Goal: Entertainment & Leisure: Consume media (video, audio)

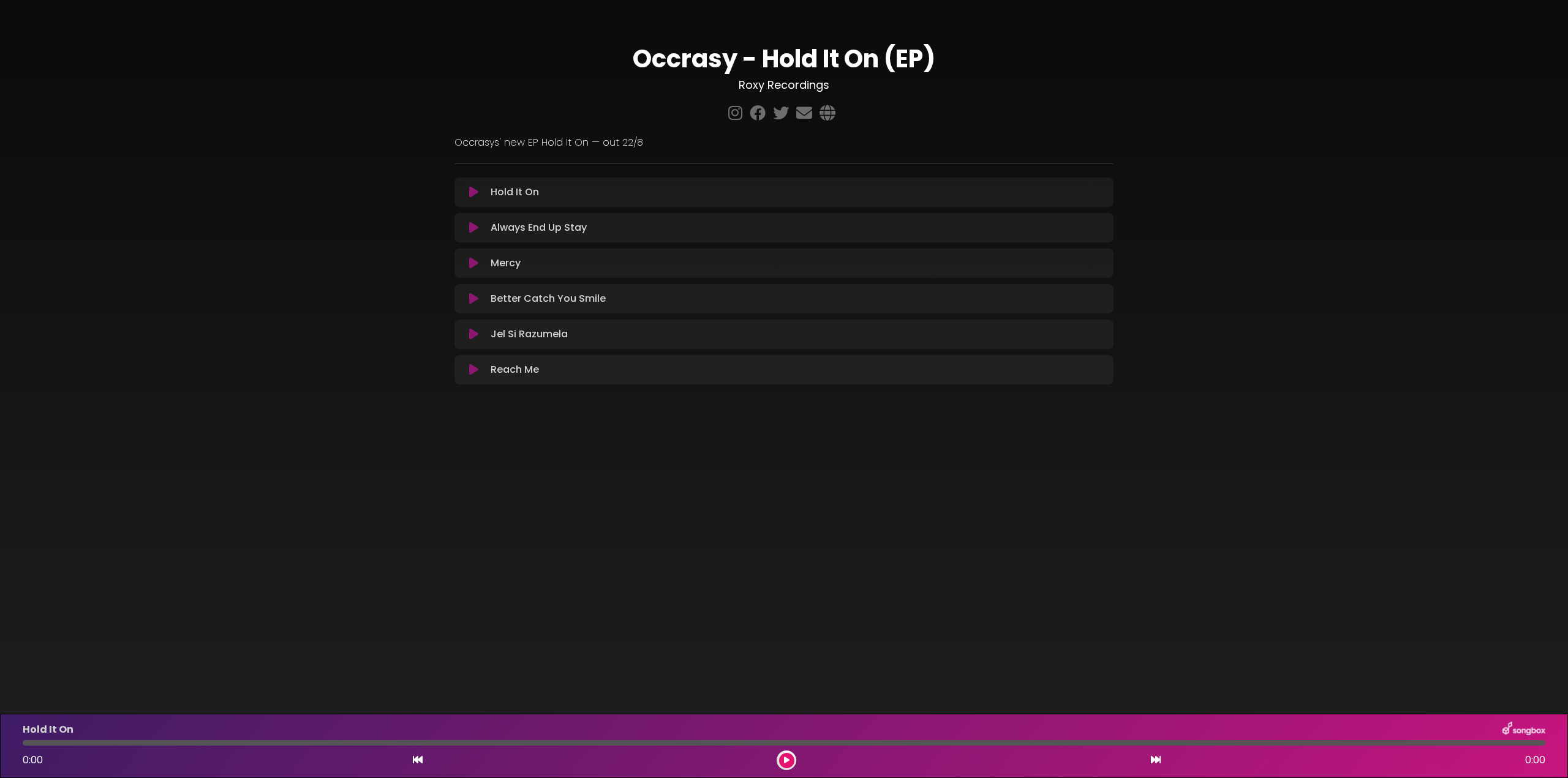
click at [470, 192] on icon at bounding box center [474, 192] width 9 height 12
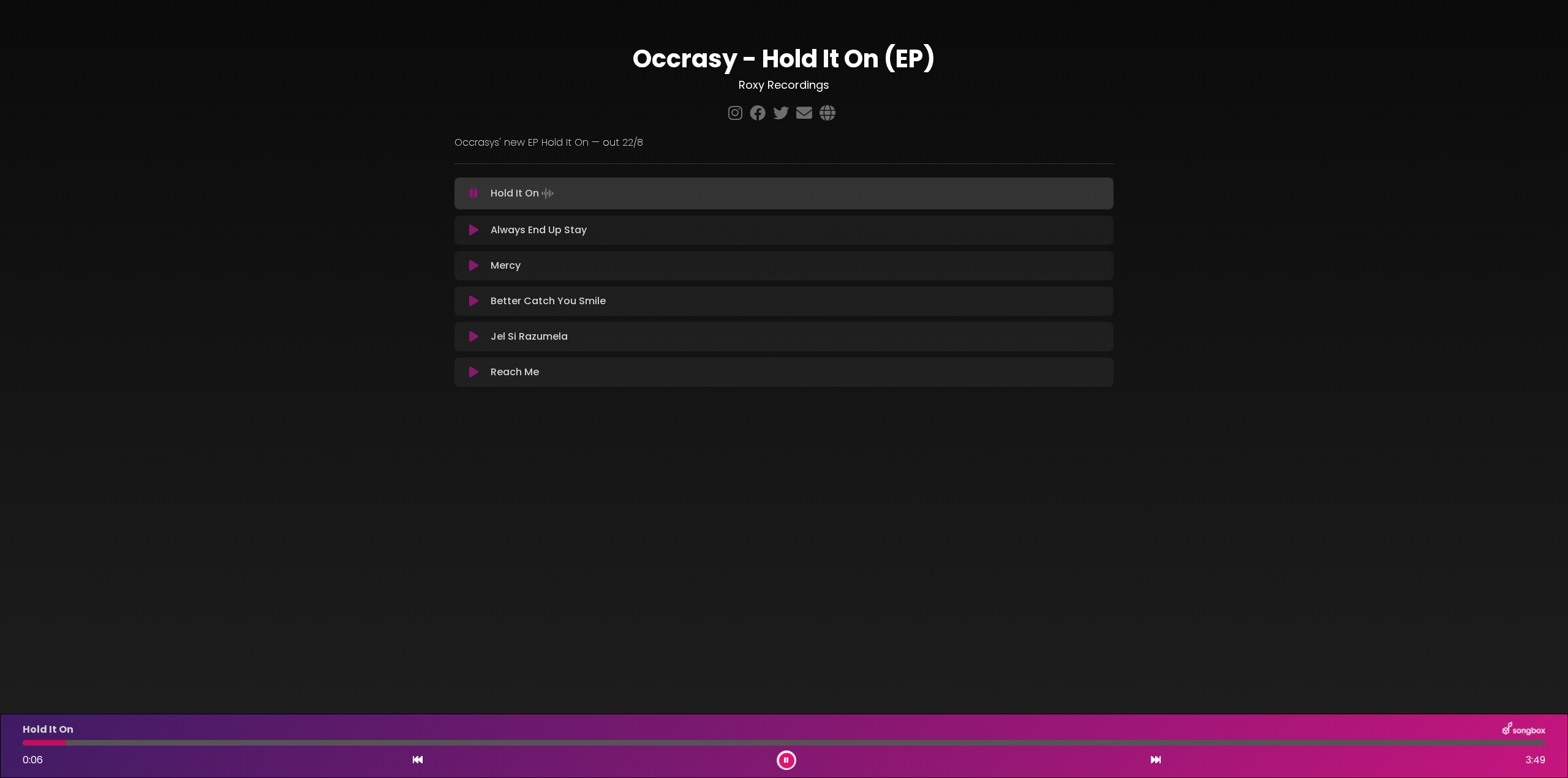
click at [116, 741] on div at bounding box center [784, 743] width 1523 height 5
click at [212, 741] on div at bounding box center [784, 743] width 1523 height 5
click at [331, 744] on div at bounding box center [784, 743] width 1523 height 5
click at [543, 741] on div at bounding box center [784, 743] width 1523 height 5
click at [470, 230] on icon at bounding box center [474, 230] width 9 height 12
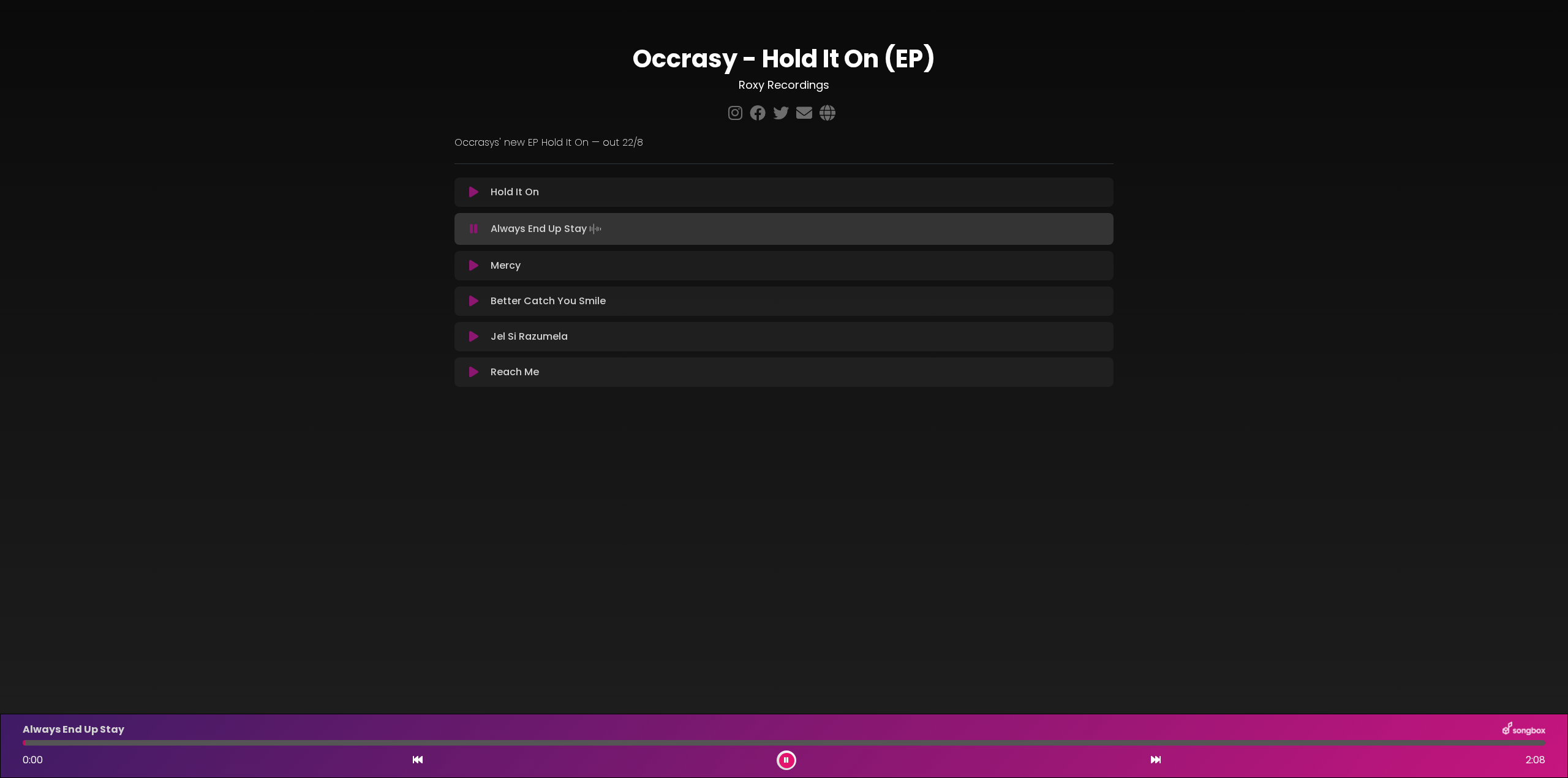
click at [470, 227] on icon at bounding box center [474, 229] width 8 height 12
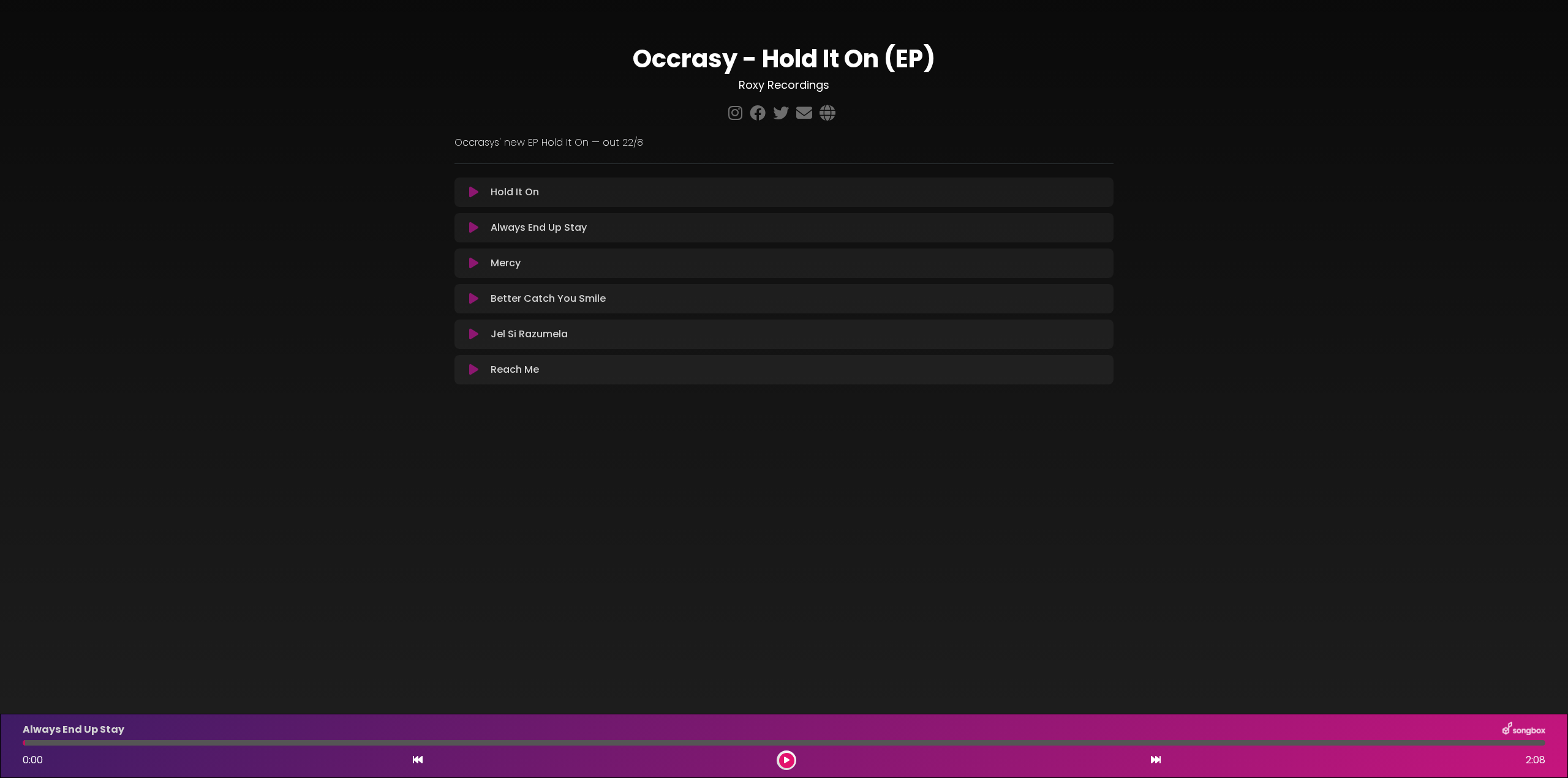
click at [470, 227] on icon at bounding box center [474, 228] width 9 height 12
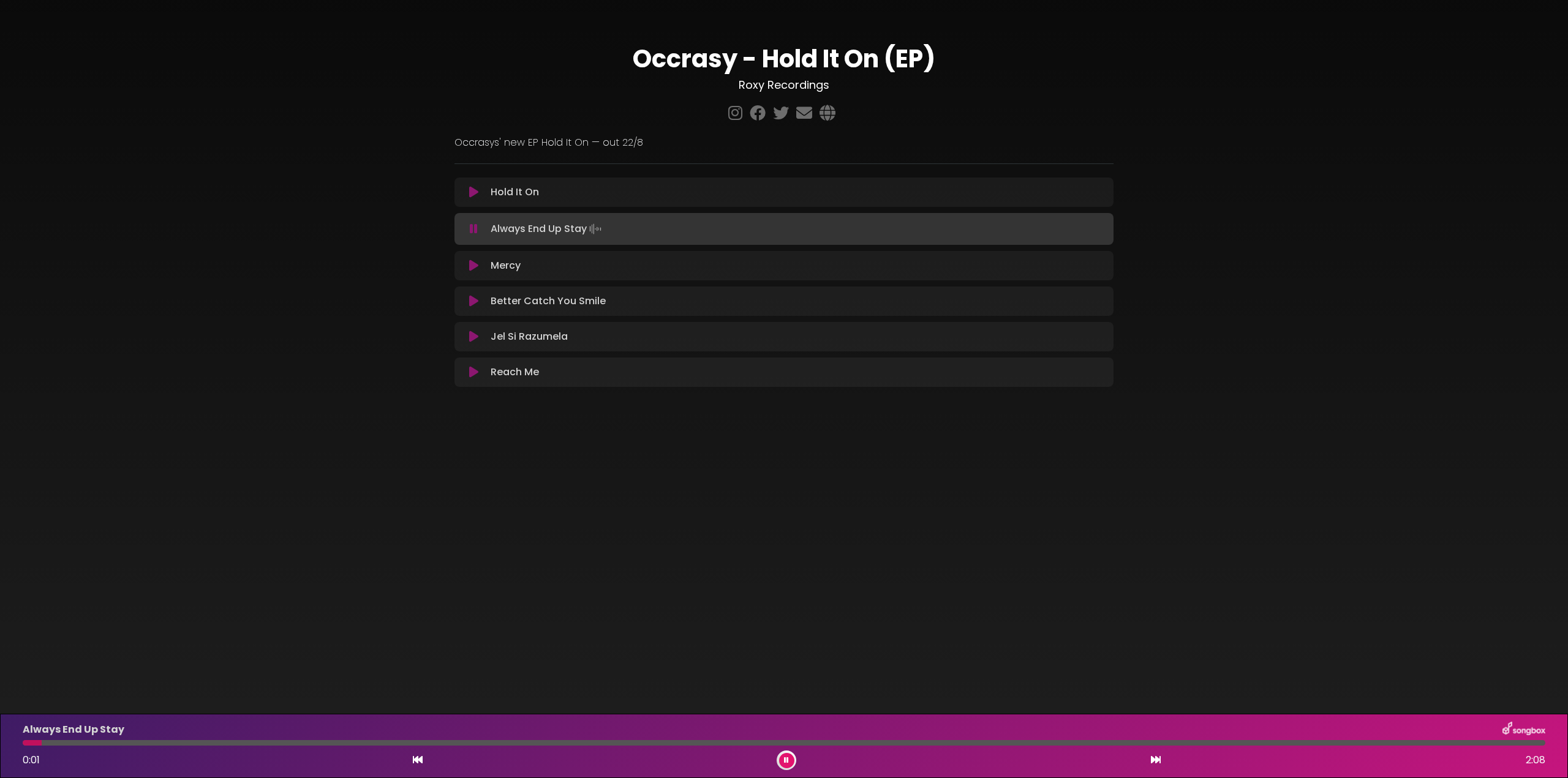
click at [465, 739] on div "Always End Up Stay 0:01 2:08" at bounding box center [784, 745] width 1537 height 49
click at [480, 743] on div at bounding box center [784, 743] width 1523 height 5
click at [709, 741] on div at bounding box center [784, 743] width 1523 height 5
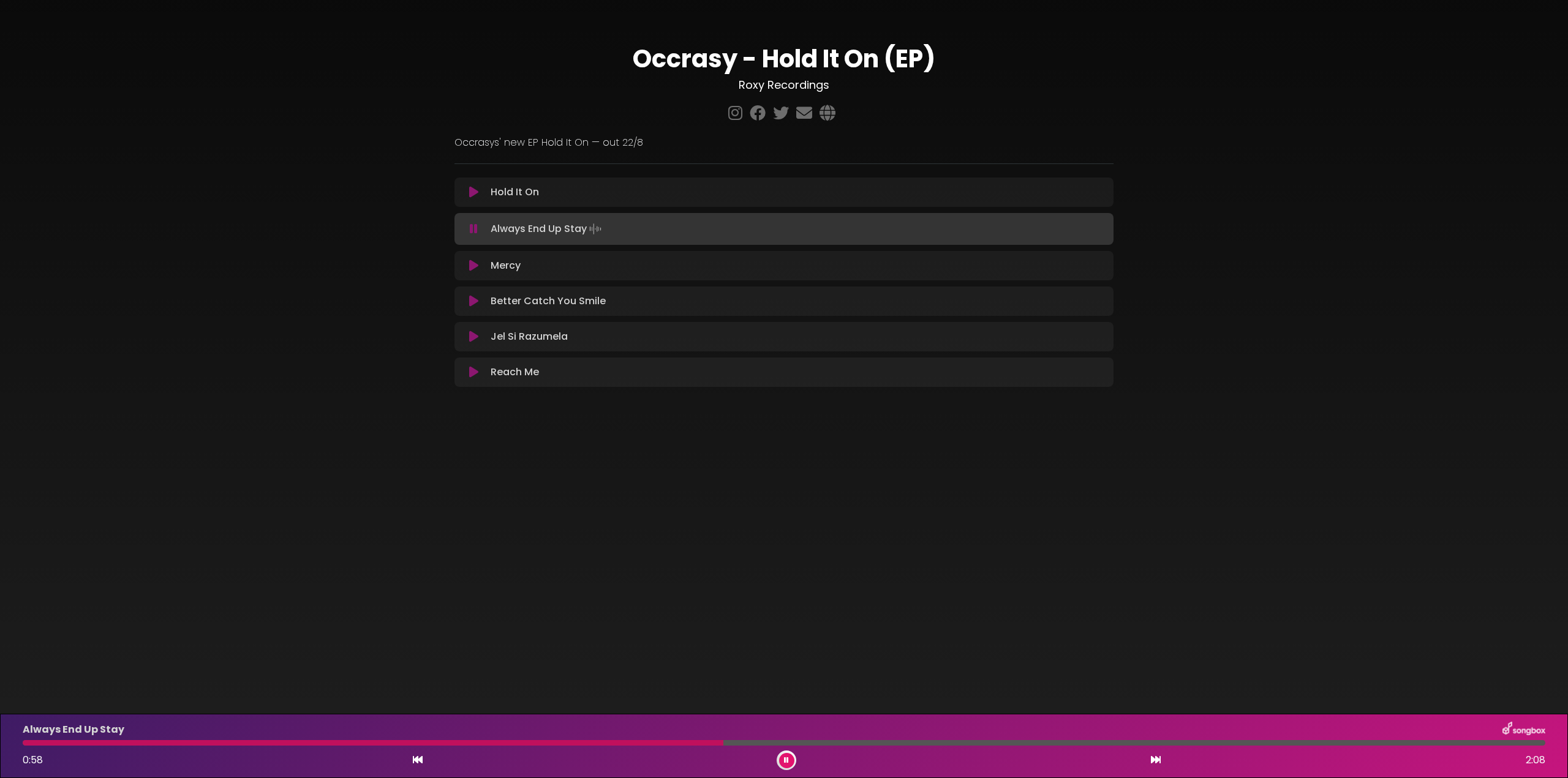
click at [942, 741] on div at bounding box center [784, 743] width 1523 height 5
click at [474, 265] on icon at bounding box center [474, 265] width 9 height 12
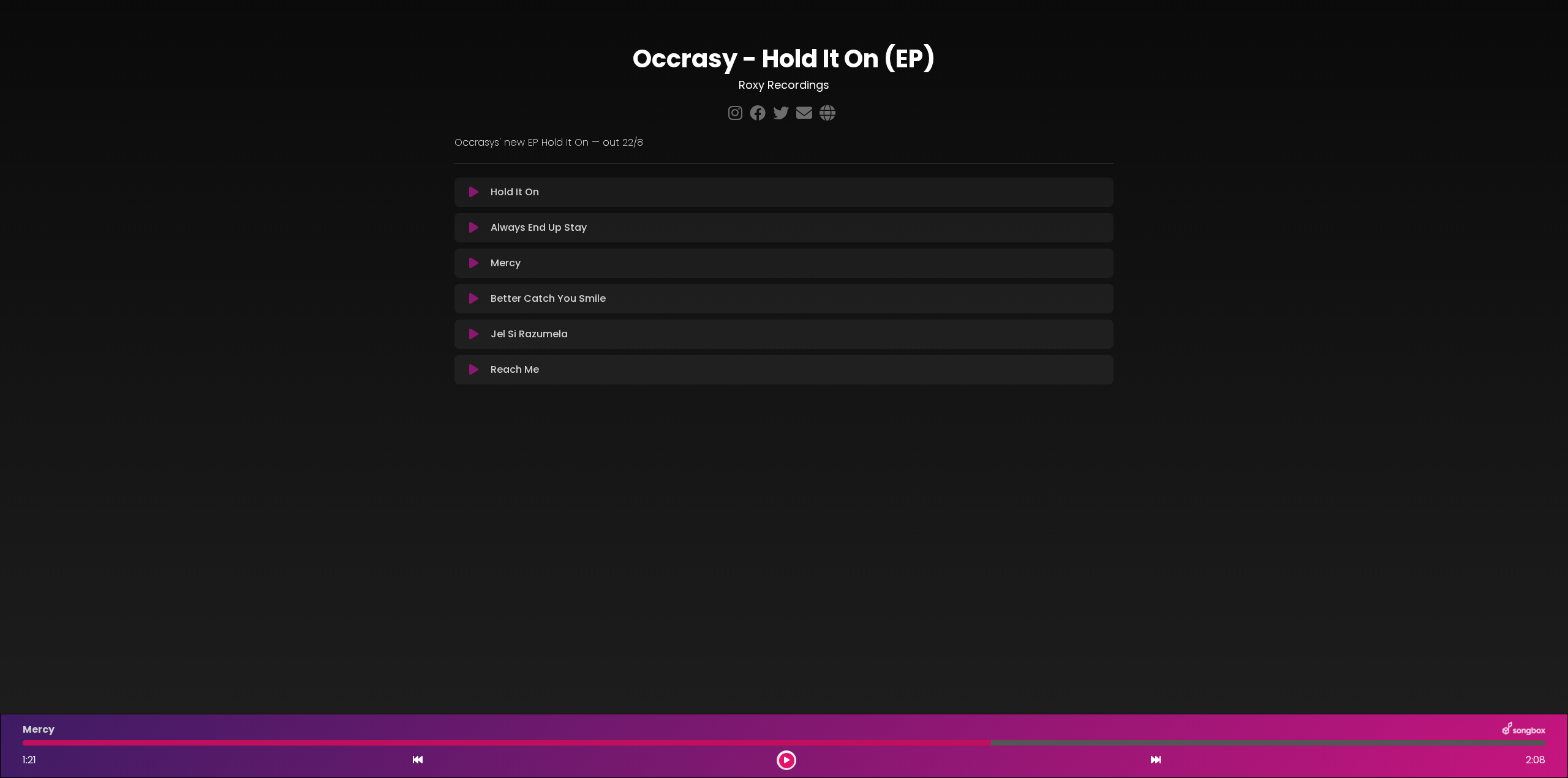
click at [474, 268] on icon at bounding box center [474, 263] width 9 height 12
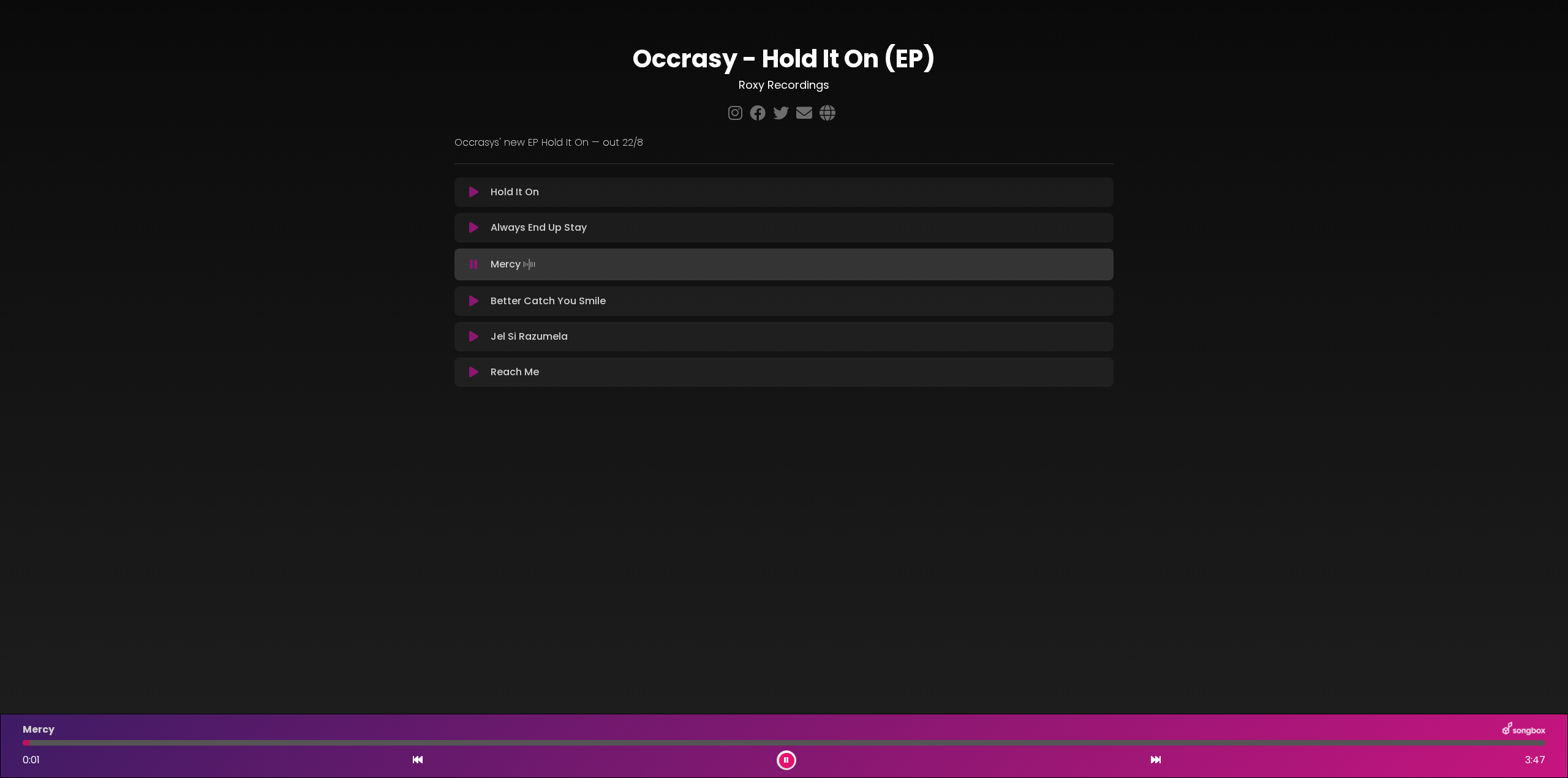
click at [446, 747] on div "Mercy 0:01 3:47" at bounding box center [784, 745] width 1537 height 49
click at [450, 742] on div at bounding box center [784, 743] width 1523 height 5
click at [669, 742] on div at bounding box center [784, 743] width 1523 height 5
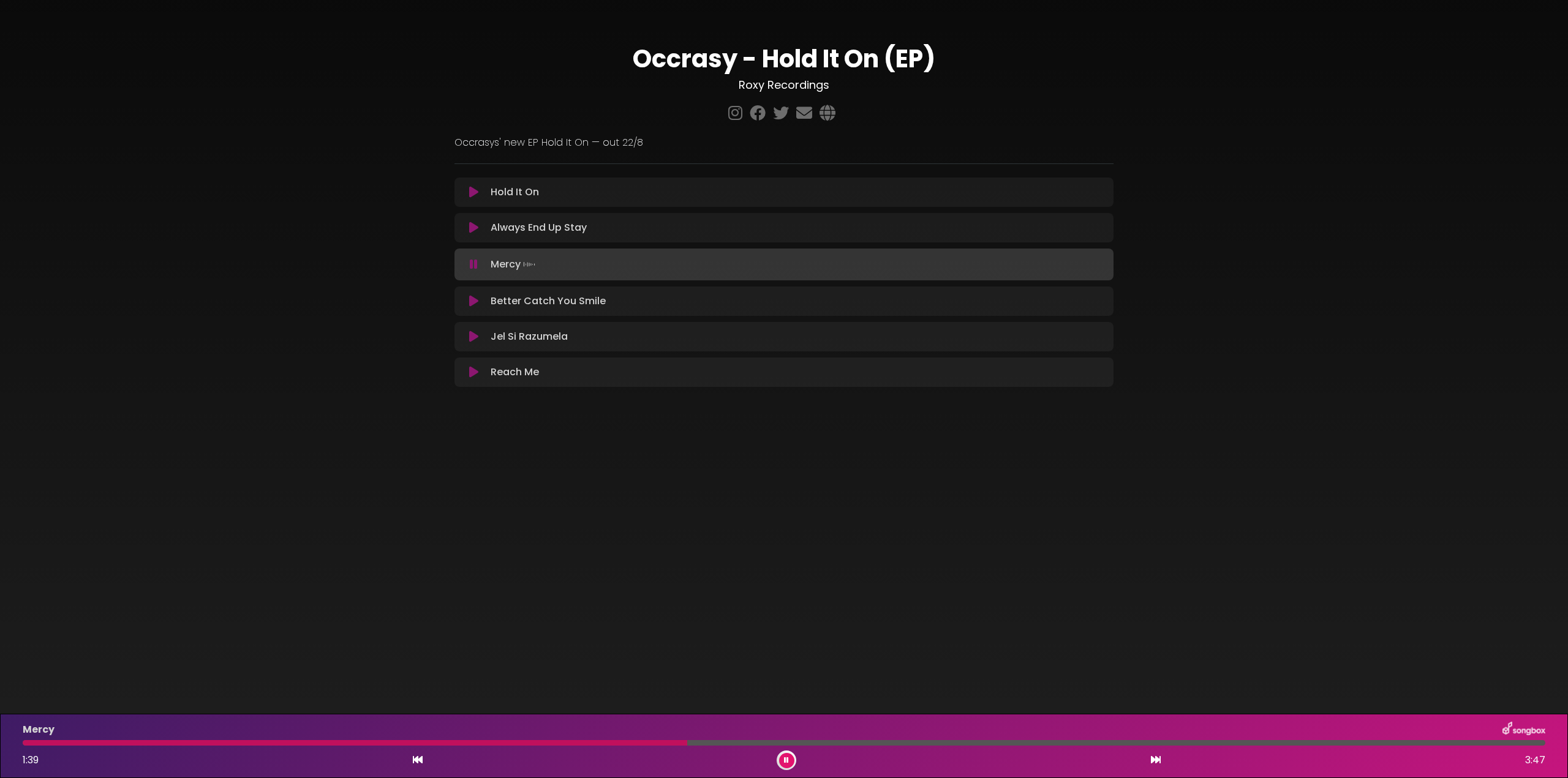
click at [786, 761] on icon at bounding box center [787, 760] width 5 height 8
